Goal: Information Seeking & Learning: Learn about a topic

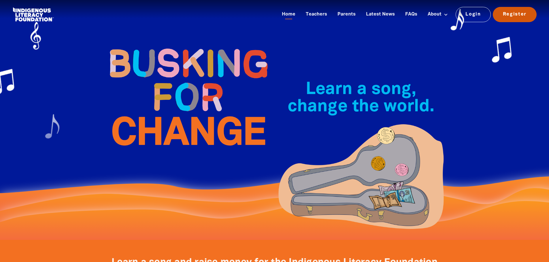
click at [510, 15] on link "Register" at bounding box center [515, 14] width 44 height 15
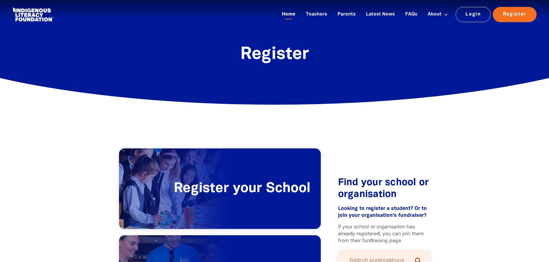
click at [293, 15] on link "Home" at bounding box center [288, 15] width 20 height 10
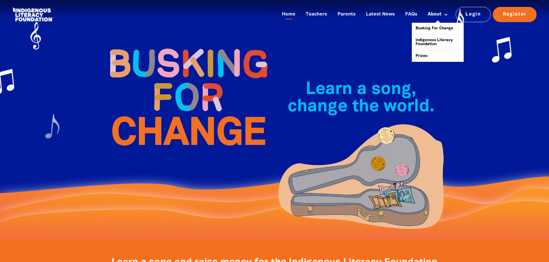
click at [435, 15] on link "About" at bounding box center [437, 15] width 27 height 10
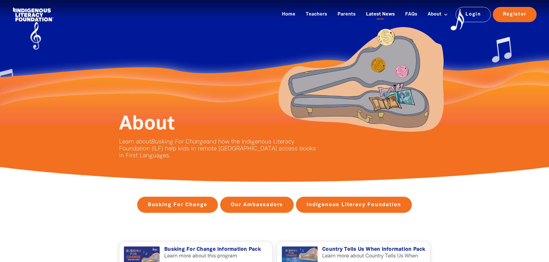
click at [385, 13] on link "Latest News" at bounding box center [380, 15] width 36 height 10
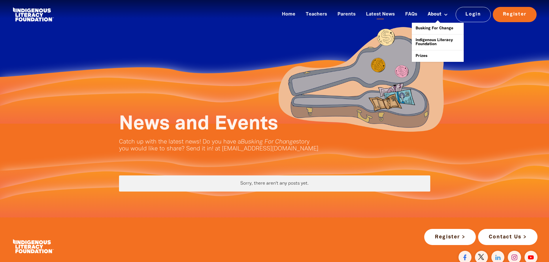
click at [432, 13] on link "About" at bounding box center [437, 15] width 27 height 10
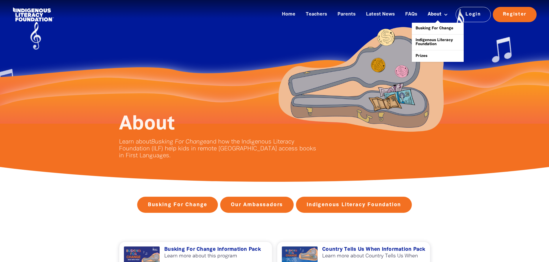
click at [431, 15] on link "About" at bounding box center [437, 15] width 27 height 10
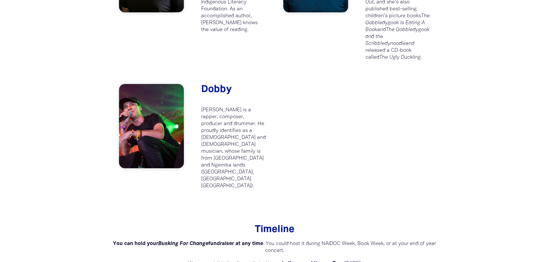
scroll to position [951, 0]
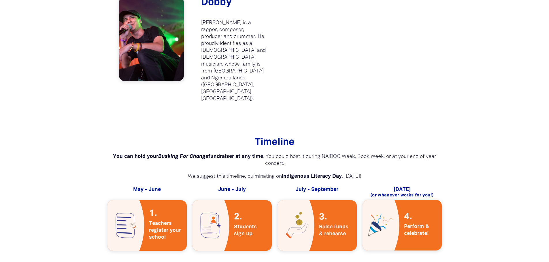
click at [330, 224] on span "Raise funds & rehearse" at bounding box center [335, 231] width 33 height 14
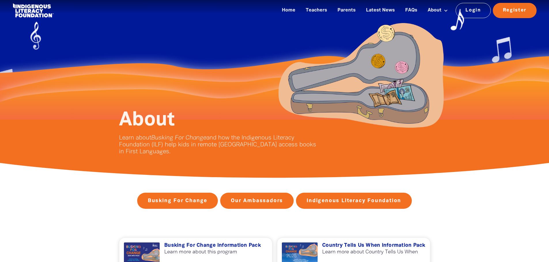
scroll to position [0, 0]
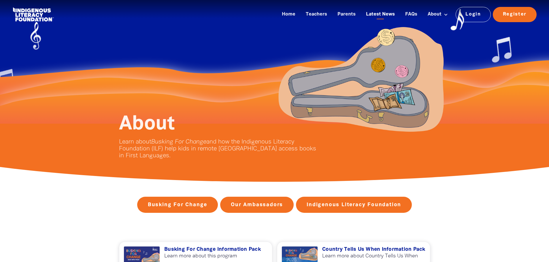
click at [389, 16] on link "Latest News" at bounding box center [380, 15] width 36 height 10
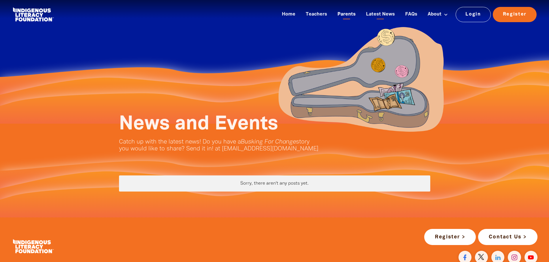
click at [349, 12] on link "Parents" at bounding box center [346, 15] width 25 height 10
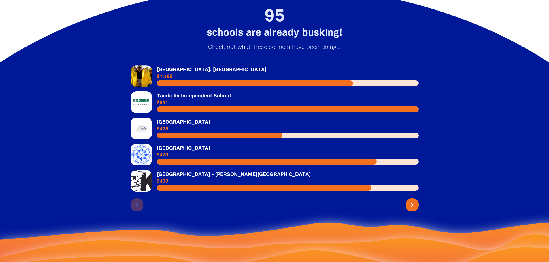
scroll to position [893, 0]
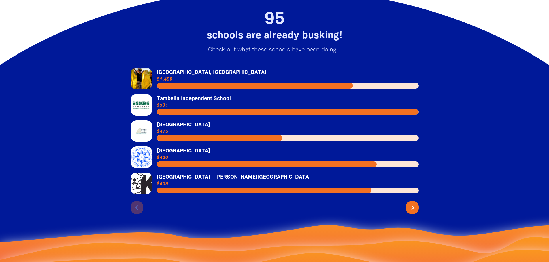
click at [406, 209] on button "chevron_right" at bounding box center [412, 207] width 13 height 13
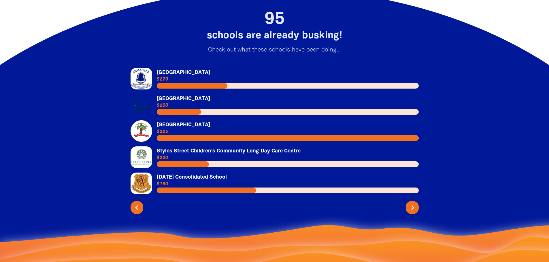
click at [407, 209] on button "chevron_right" at bounding box center [412, 207] width 13 height 13
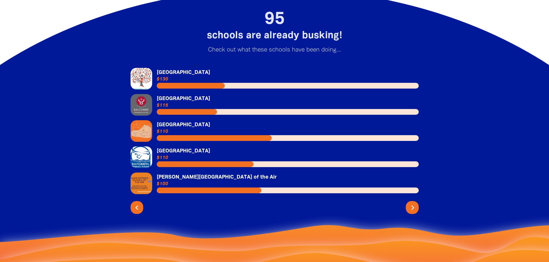
click at [409, 210] on icon "chevron_right" at bounding box center [412, 207] width 9 height 9
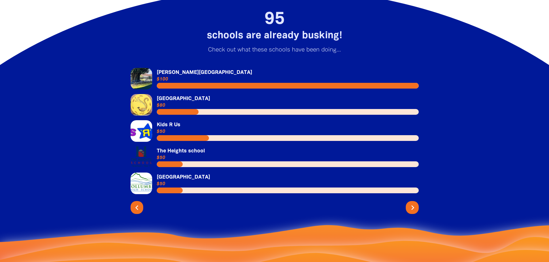
click at [410, 211] on icon "chevron_right" at bounding box center [412, 207] width 9 height 9
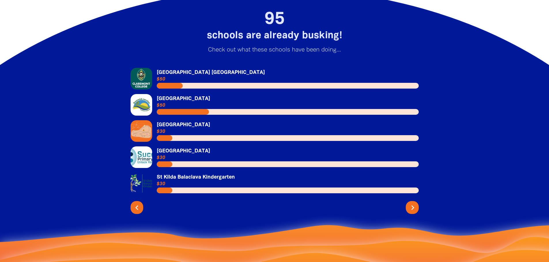
click at [410, 209] on icon "chevron_right" at bounding box center [412, 207] width 9 height 9
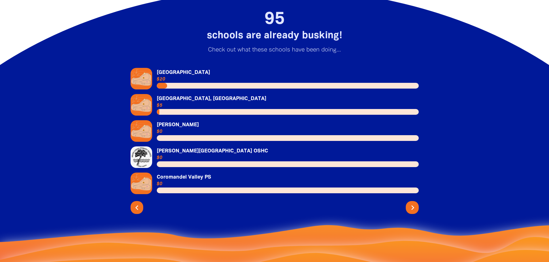
click at [414, 211] on icon "chevron_right" at bounding box center [412, 207] width 9 height 9
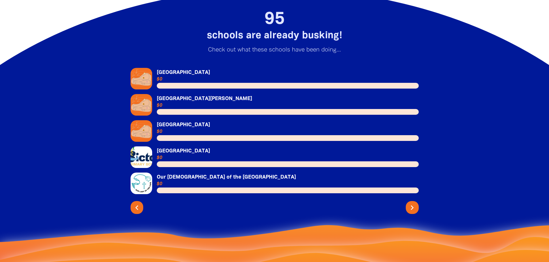
click at [422, 213] on div "Link to [GEOGRAPHIC_DATA] $0 Link to [GEOGRAPHIC_DATA][PERSON_NAME] [GEOGRAPHIC…" at bounding box center [274, 140] width 311 height 169
drag, startPoint x: 414, startPoint y: 209, endPoint x: 410, endPoint y: 209, distance: 4.3
click at [411, 209] on icon "chevron_right" at bounding box center [412, 207] width 9 height 9
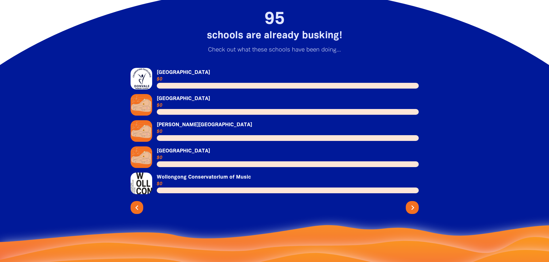
click at [409, 209] on icon "chevron_right" at bounding box center [412, 207] width 9 height 9
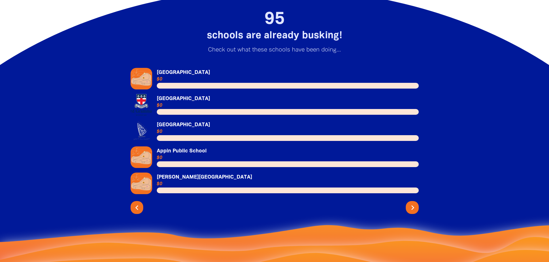
click at [409, 209] on icon "chevron_right" at bounding box center [412, 207] width 9 height 9
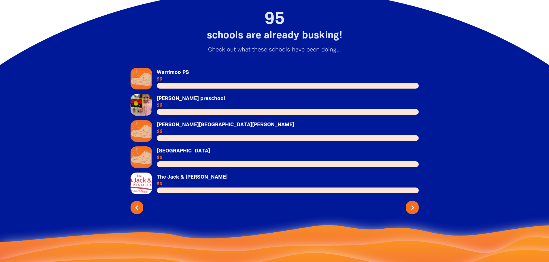
click at [409, 209] on icon "chevron_right" at bounding box center [412, 207] width 9 height 9
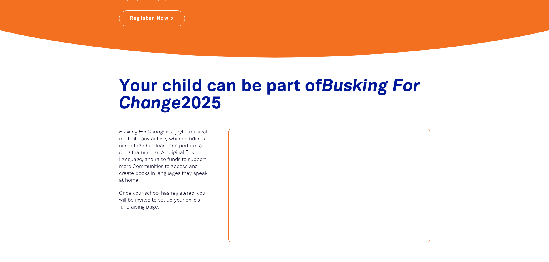
scroll to position [0, 0]
